Goal: Task Accomplishment & Management: Use online tool/utility

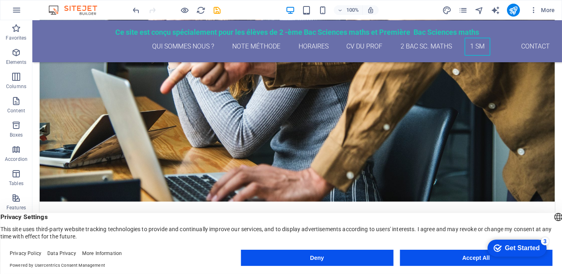
scroll to position [1220, 0]
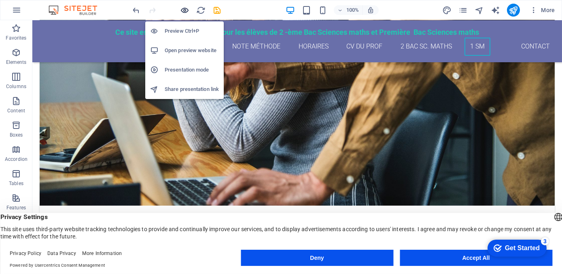
click at [183, 10] on icon "button" at bounding box center [184, 10] width 9 height 9
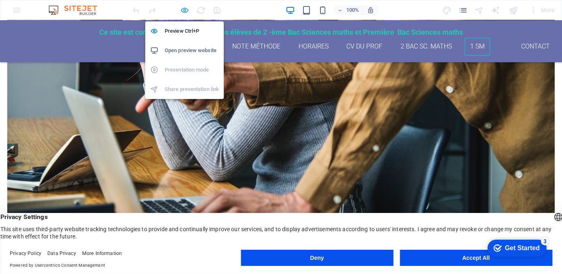
click at [185, 6] on icon "button" at bounding box center [184, 10] width 9 height 9
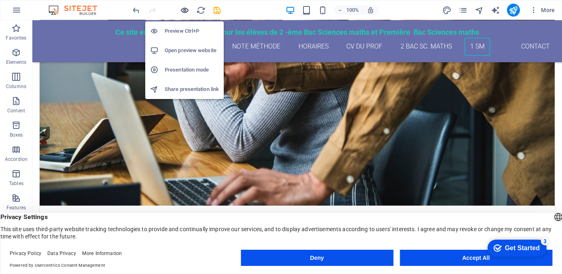
click at [186, 12] on icon "button" at bounding box center [184, 10] width 9 height 9
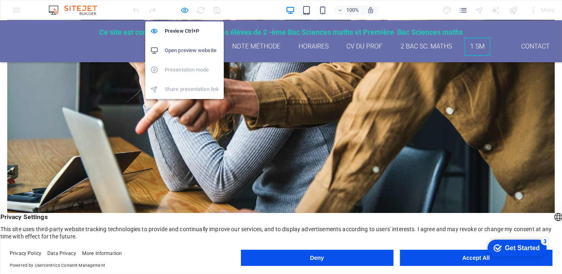
scroll to position [1241, 0]
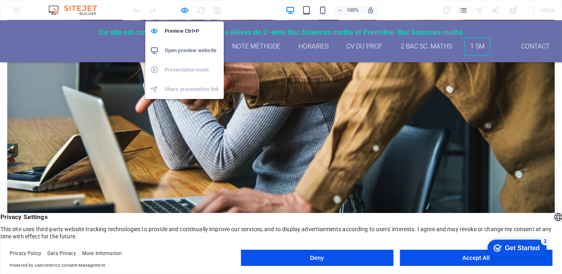
click at [183, 50] on h6 "Open preview website" at bounding box center [192, 51] width 54 height 10
click at [182, 8] on icon "button" at bounding box center [184, 10] width 9 height 9
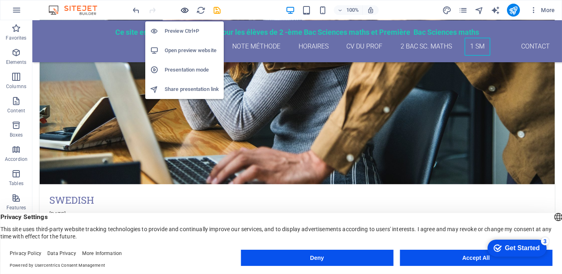
scroll to position [1220, 0]
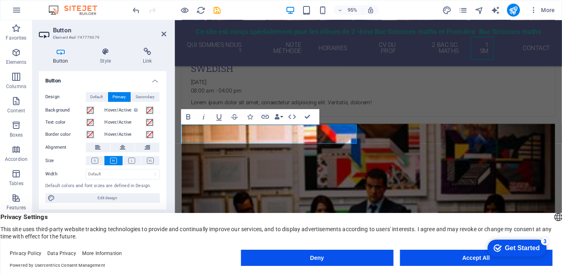
scroll to position [1168, 0]
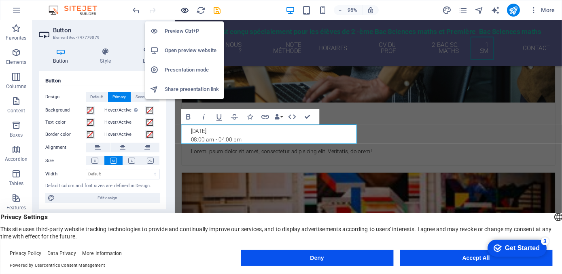
click at [184, 13] on icon "button" at bounding box center [184, 10] width 9 height 9
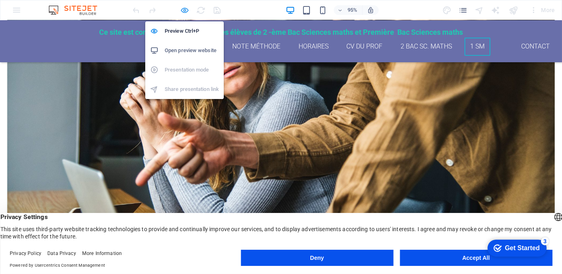
scroll to position [1241, 0]
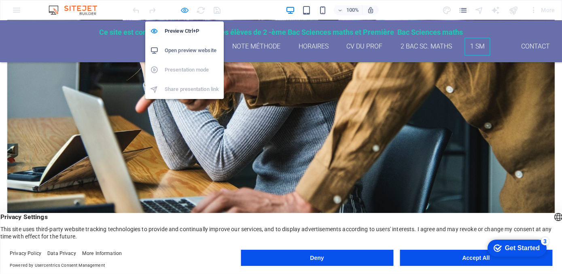
click at [184, 11] on icon "button" at bounding box center [184, 10] width 9 height 9
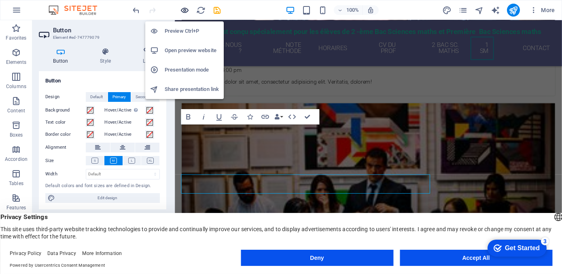
scroll to position [1168, 0]
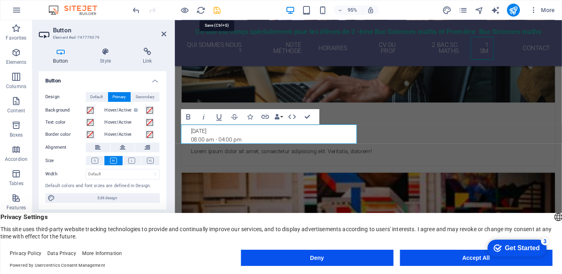
click at [216, 12] on icon "save" at bounding box center [217, 10] width 9 height 9
click at [164, 32] on icon at bounding box center [163, 34] width 5 height 6
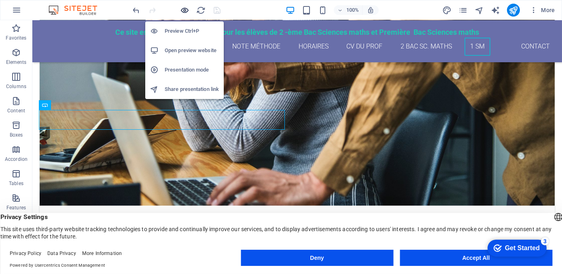
click at [185, 11] on icon "button" at bounding box center [184, 10] width 9 height 9
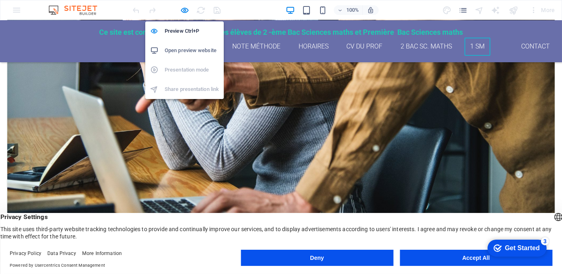
click at [183, 50] on h6 "Open preview website" at bounding box center [192, 51] width 54 height 10
click at [184, 8] on icon "button" at bounding box center [184, 10] width 9 height 9
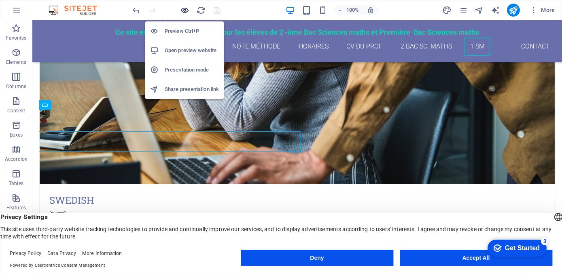
scroll to position [1220, 0]
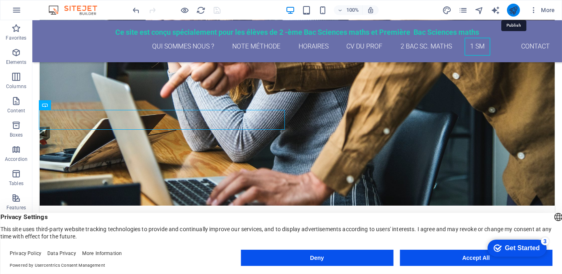
click at [510, 10] on icon "publish" at bounding box center [512, 10] width 9 height 9
